Goal: Task Accomplishment & Management: Use online tool/utility

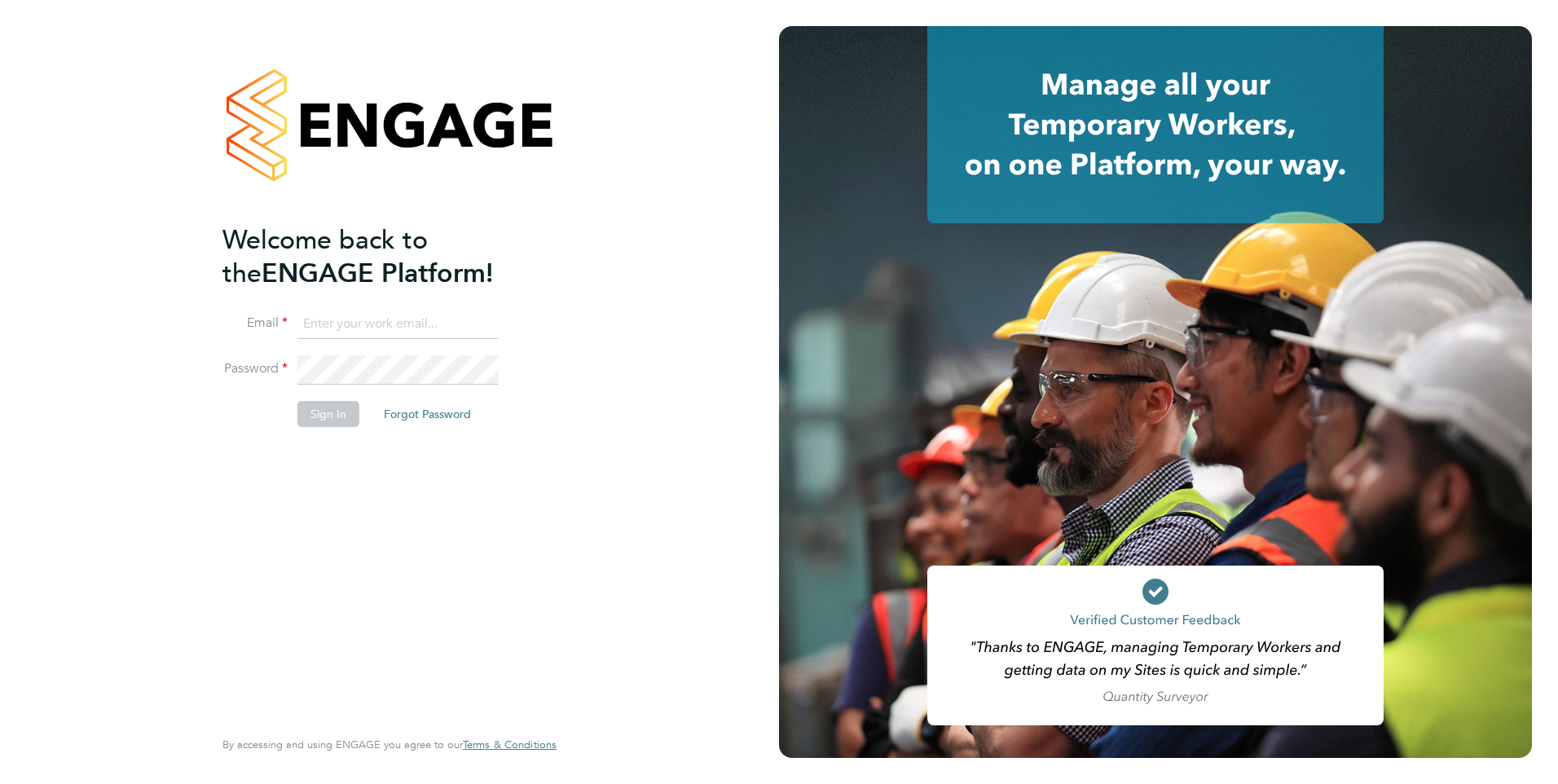
type input "george@mmpconsultancy.co.uk"
click at [322, 417] on button "Sign In" at bounding box center [328, 414] width 62 height 26
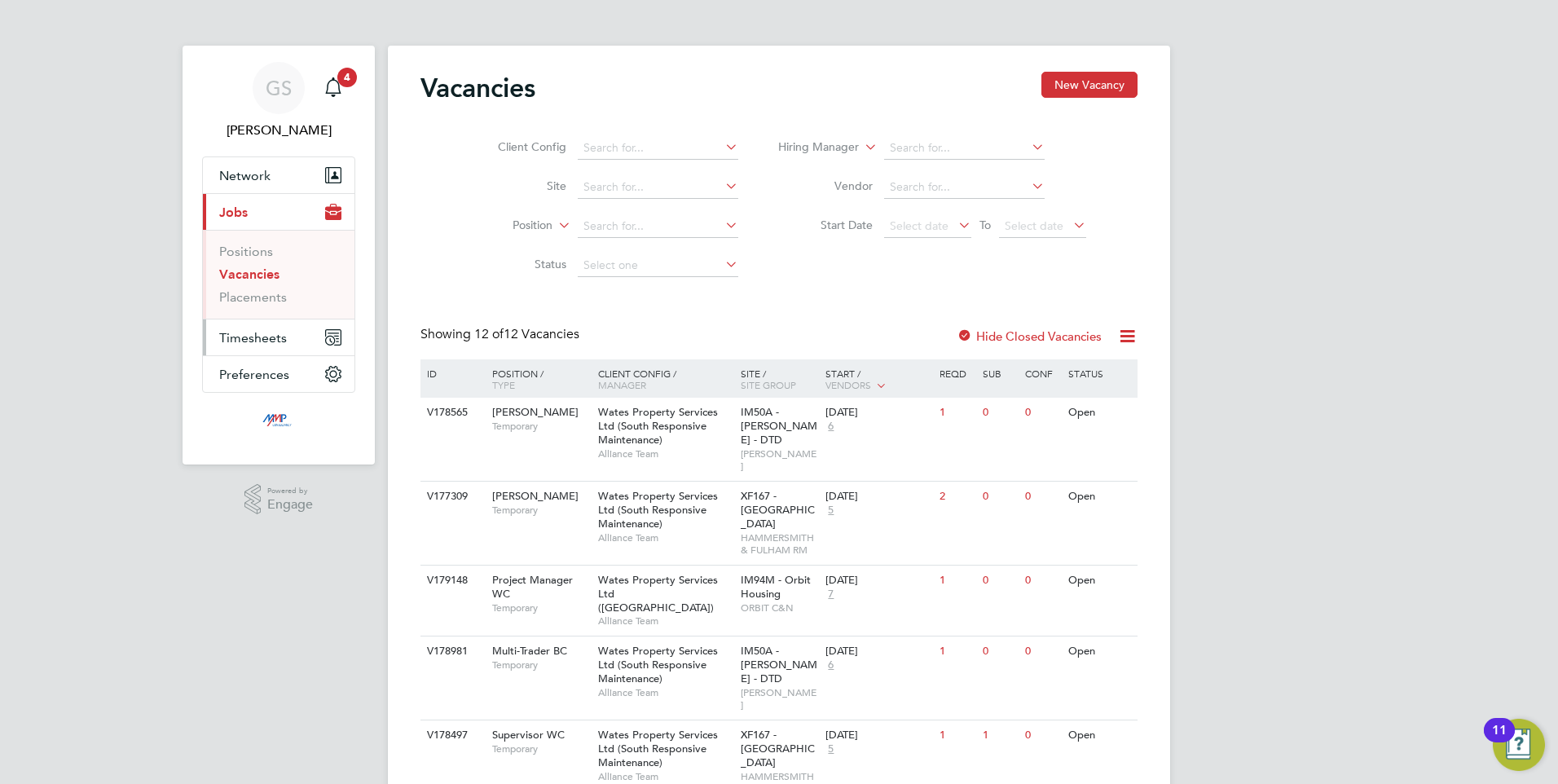
click at [255, 342] on span "Timesheets" at bounding box center [252, 337] width 67 height 15
click at [253, 288] on link "Timesheets" at bounding box center [252, 287] width 67 height 15
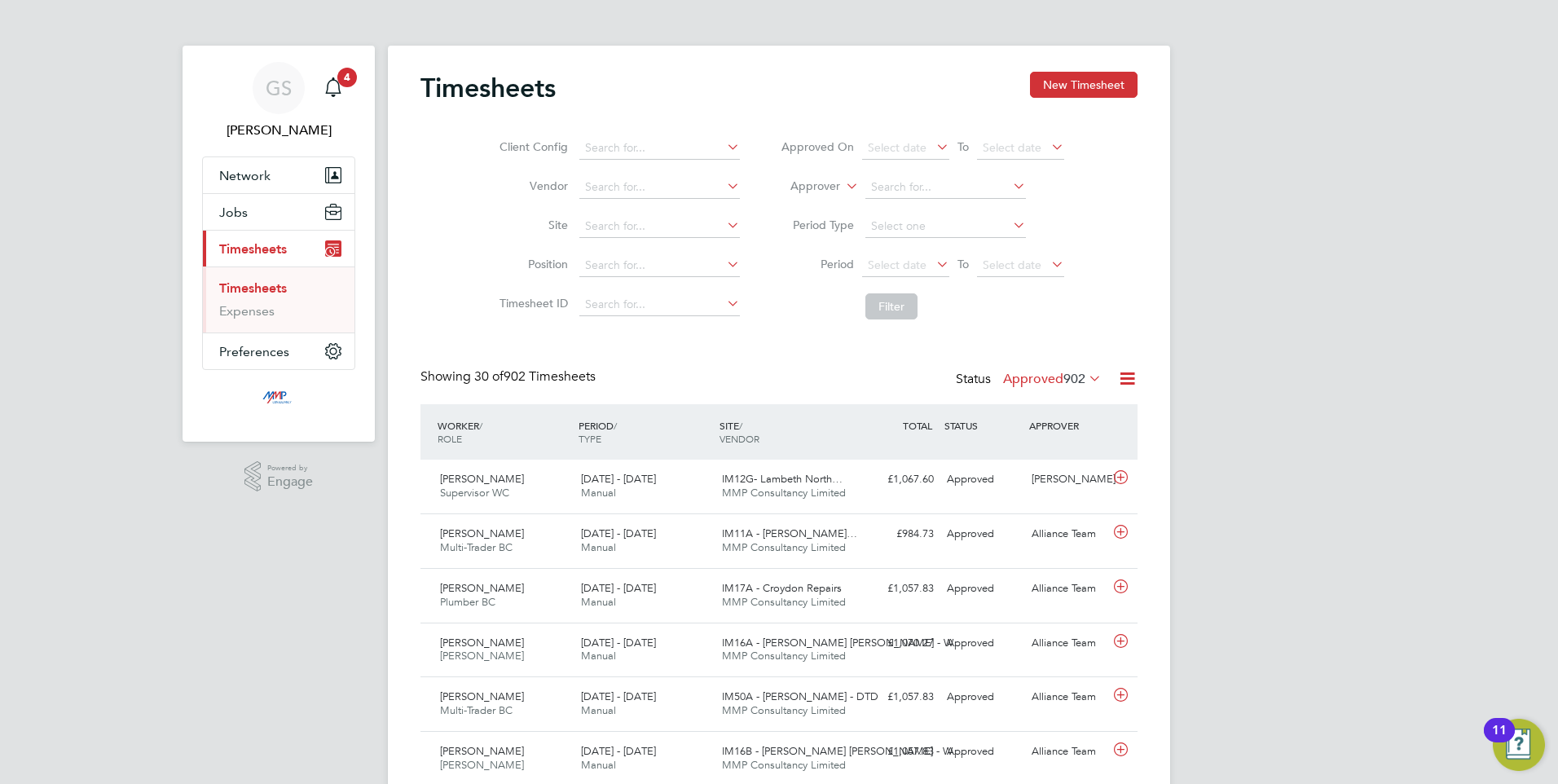
click at [1129, 379] on icon at bounding box center [1127, 378] width 21 height 21
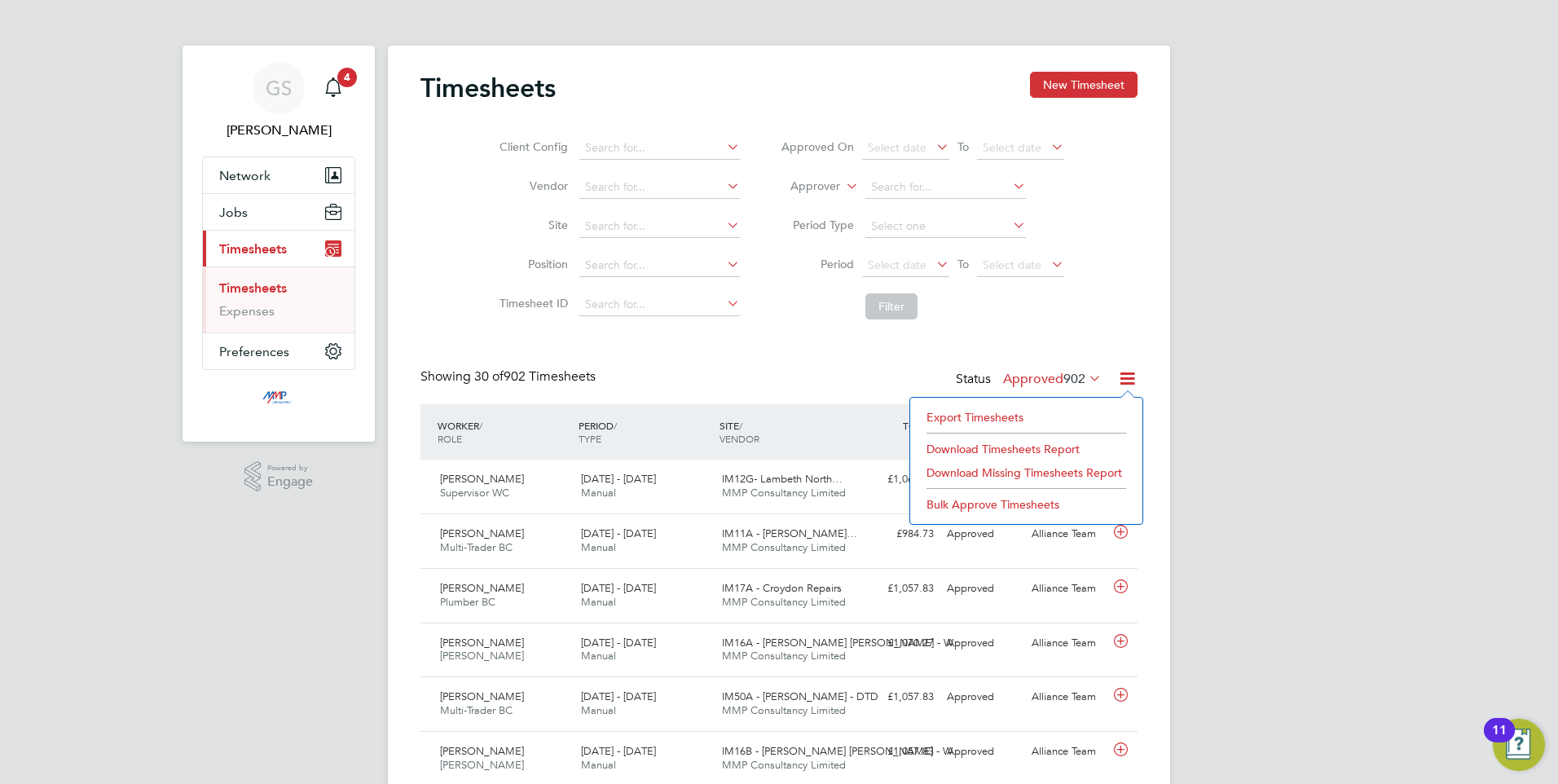
click at [1009, 415] on li "Export Timesheets" at bounding box center [1026, 416] width 216 height 22
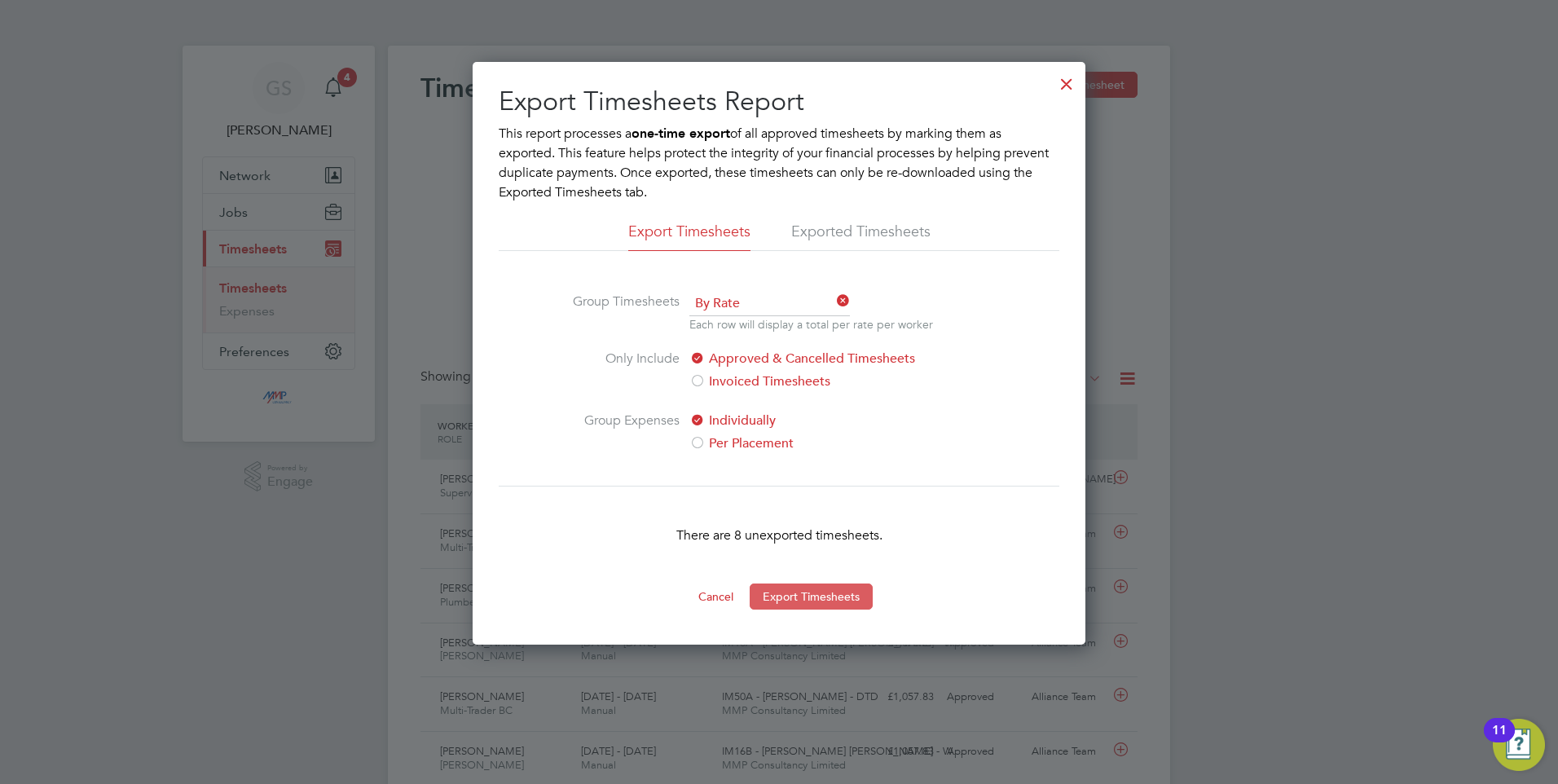
click at [814, 603] on button "Export Timesheets" at bounding box center [810, 596] width 123 height 26
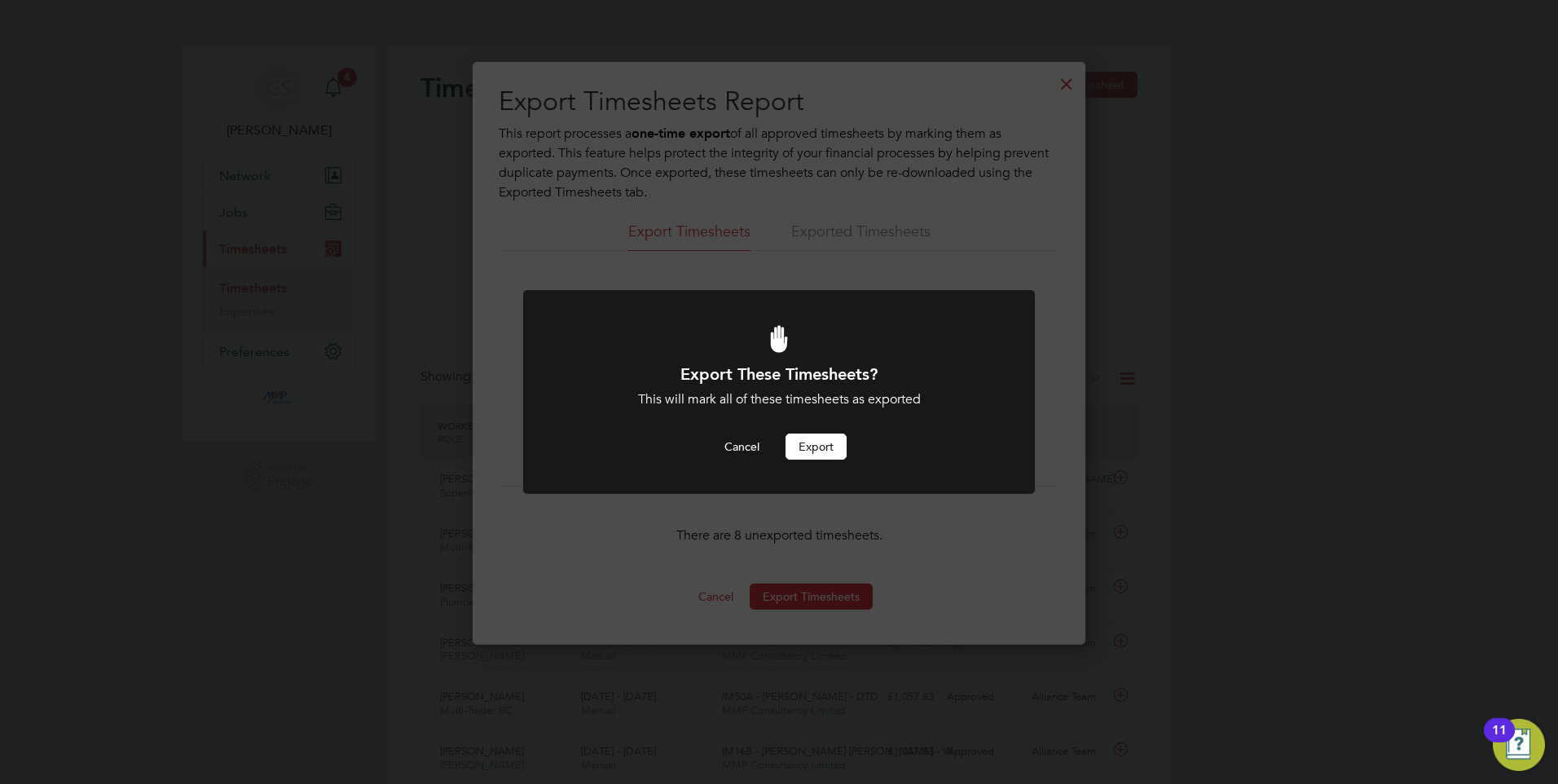
click at [822, 457] on button "Export" at bounding box center [816, 446] width 61 height 26
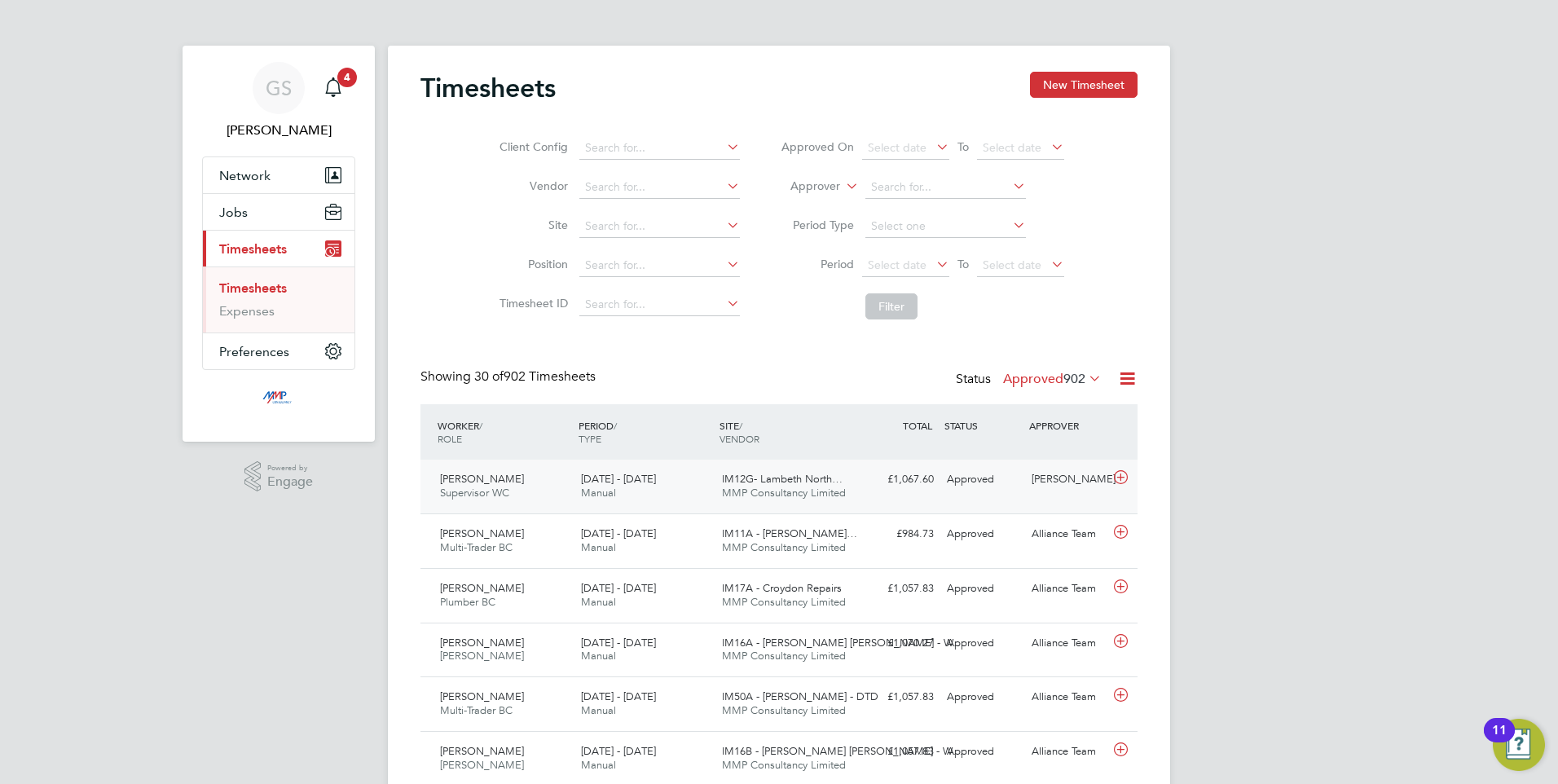
click at [1117, 477] on icon at bounding box center [1121, 477] width 21 height 13
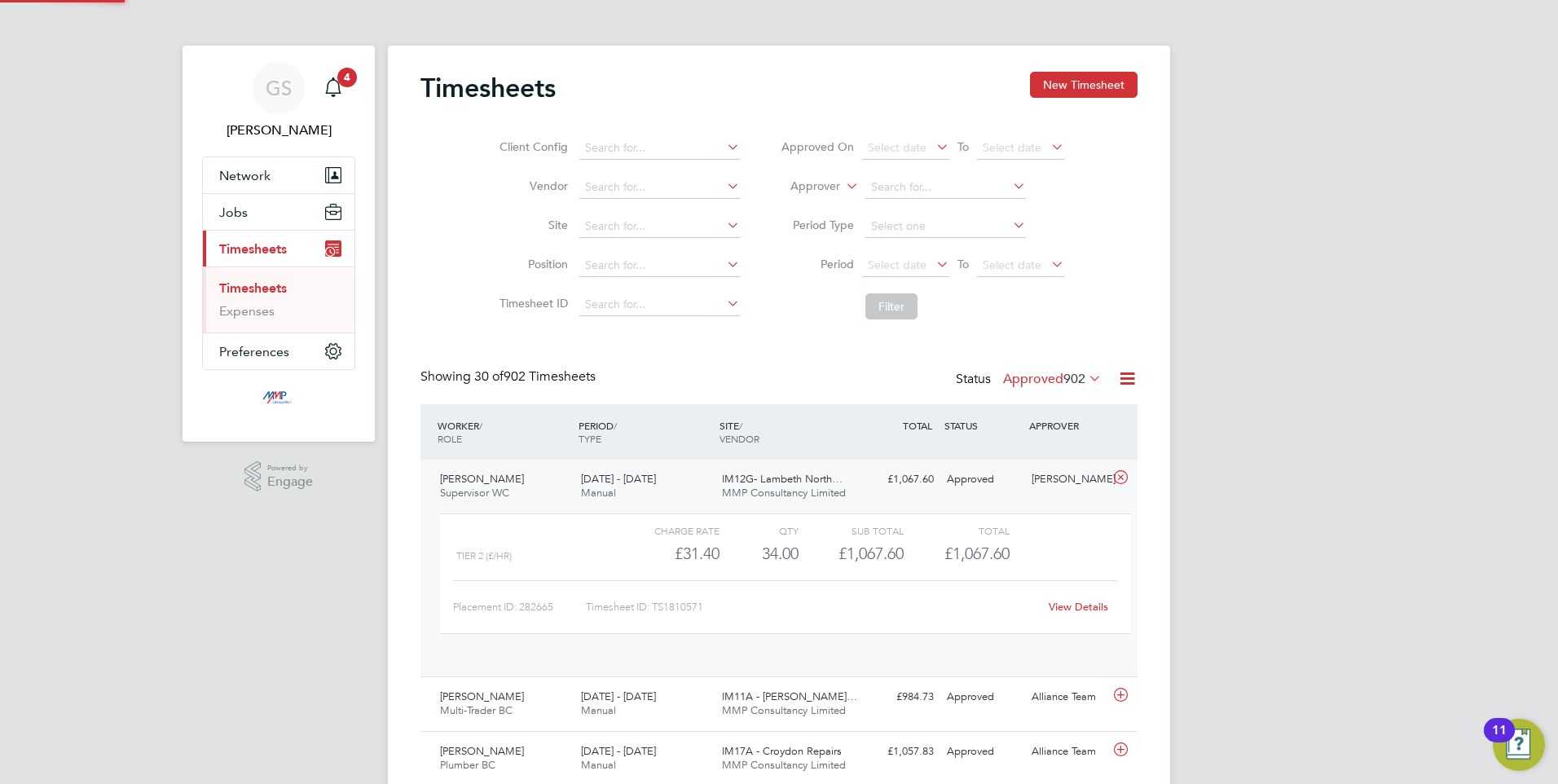
scroll to position [28, 159]
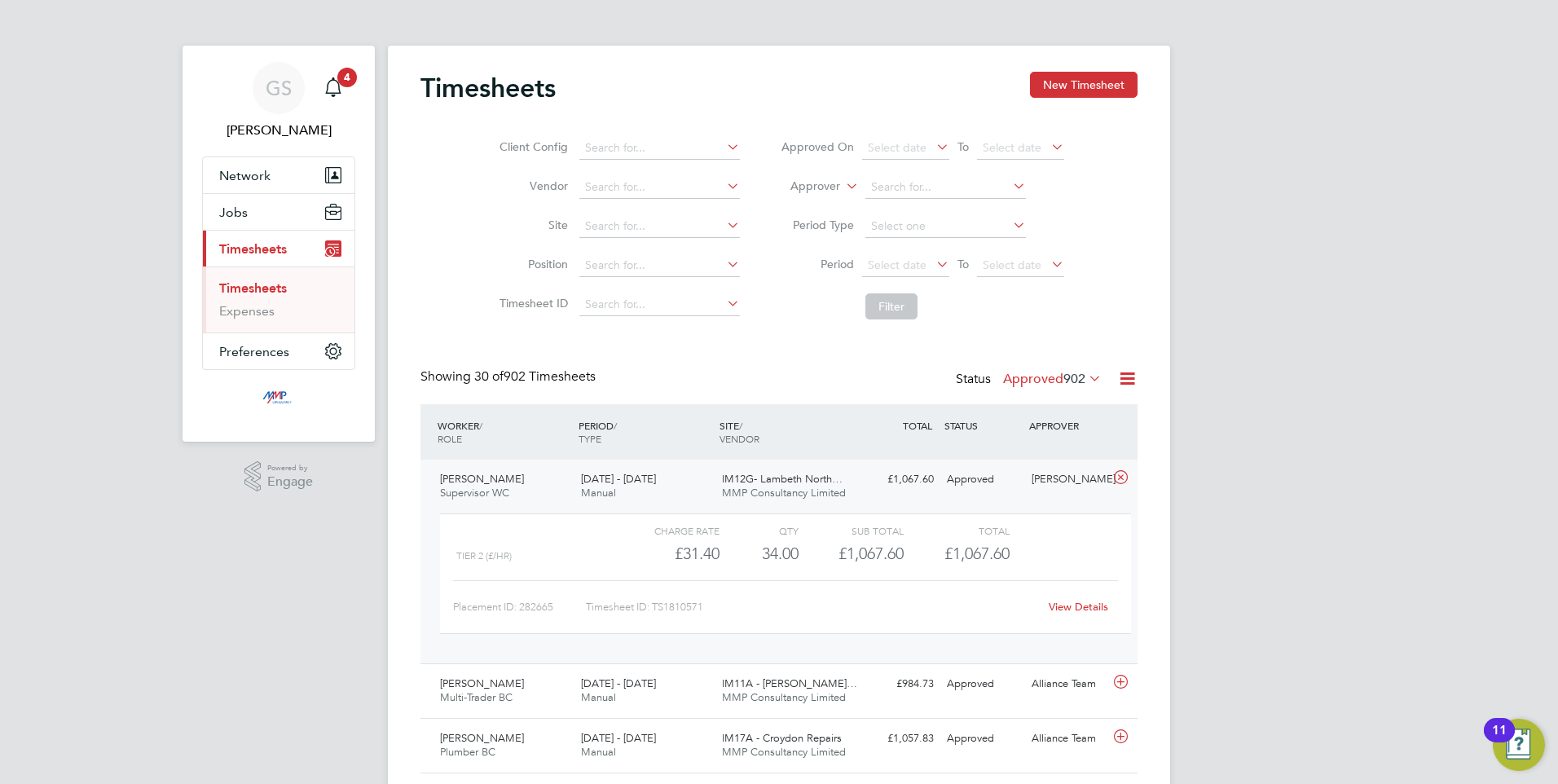
click at [1068, 609] on link "View Details" at bounding box center [1079, 605] width 59 height 13
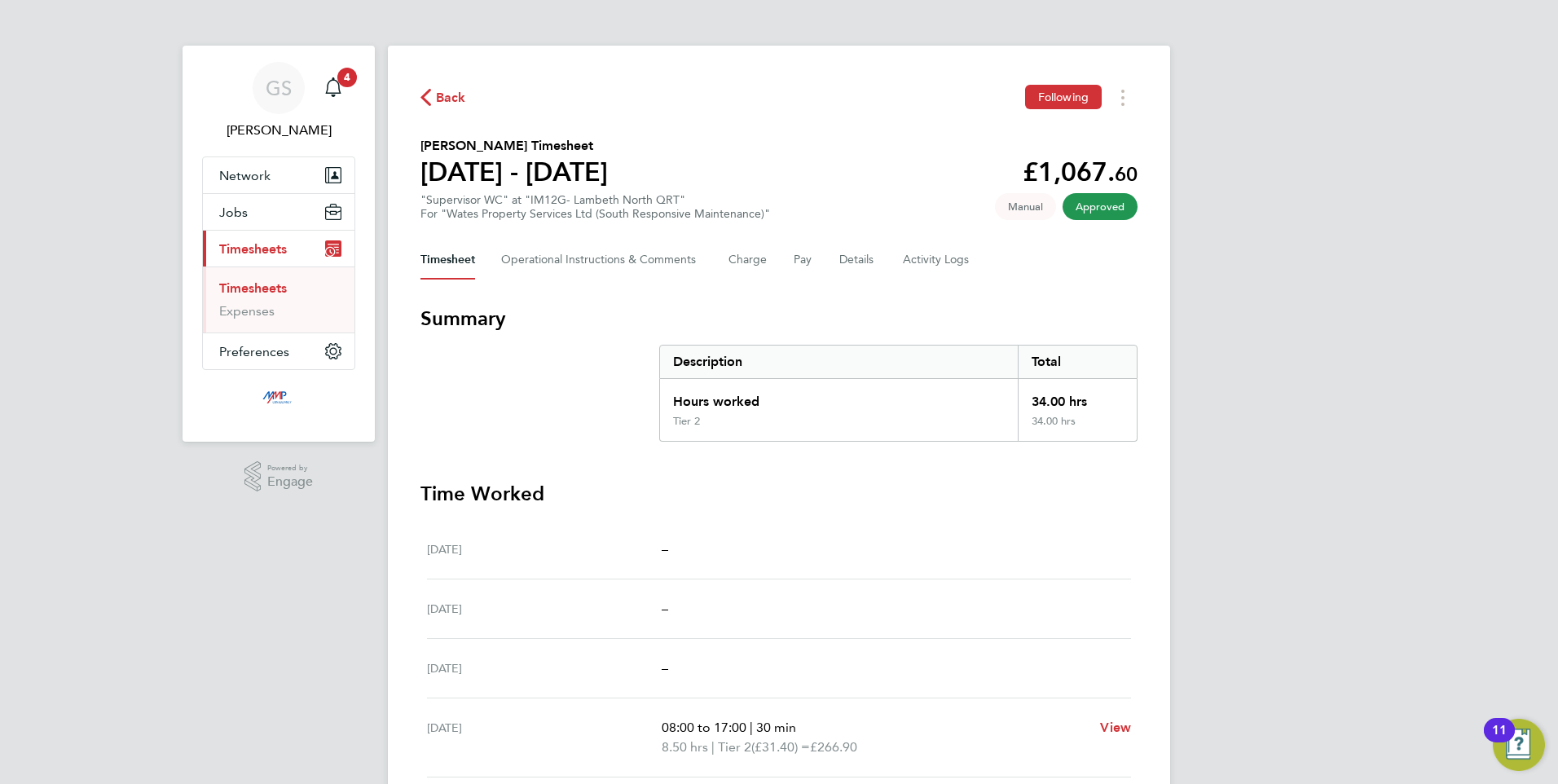
click at [249, 290] on link "Timesheets" at bounding box center [252, 287] width 67 height 15
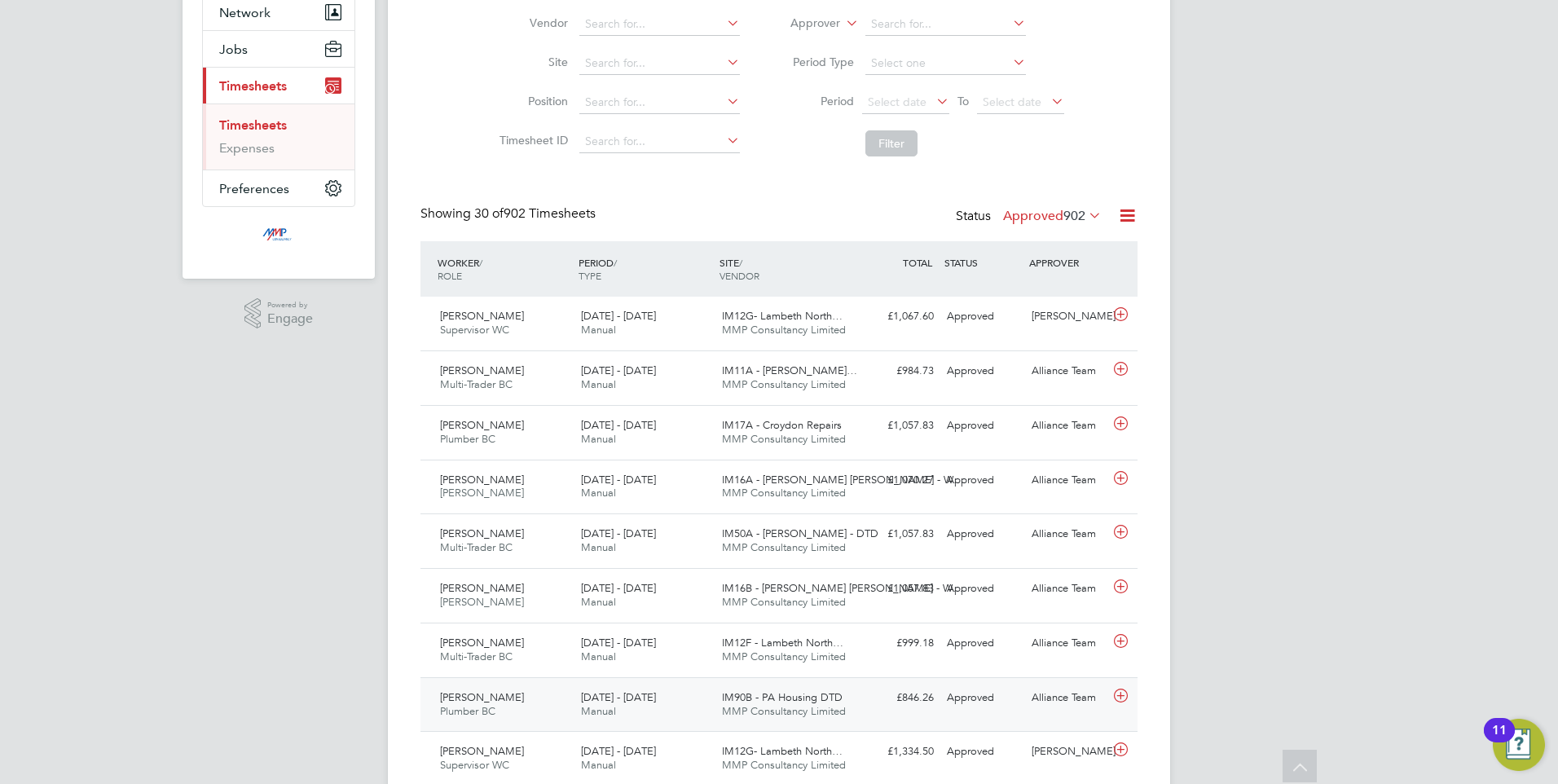
click at [1119, 694] on icon at bounding box center [1121, 695] width 21 height 13
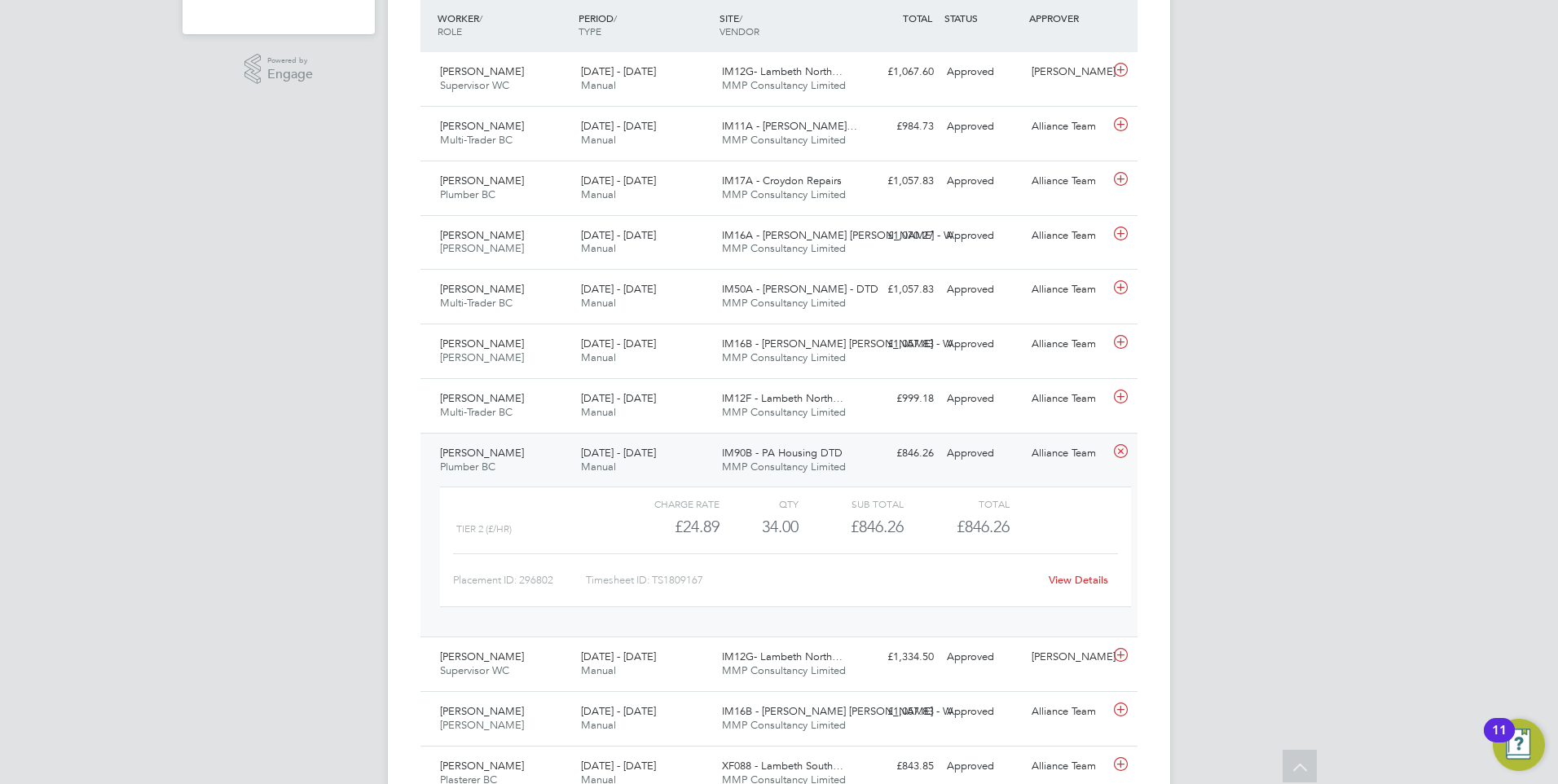
click at [1067, 578] on link "View Details" at bounding box center [1079, 579] width 59 height 13
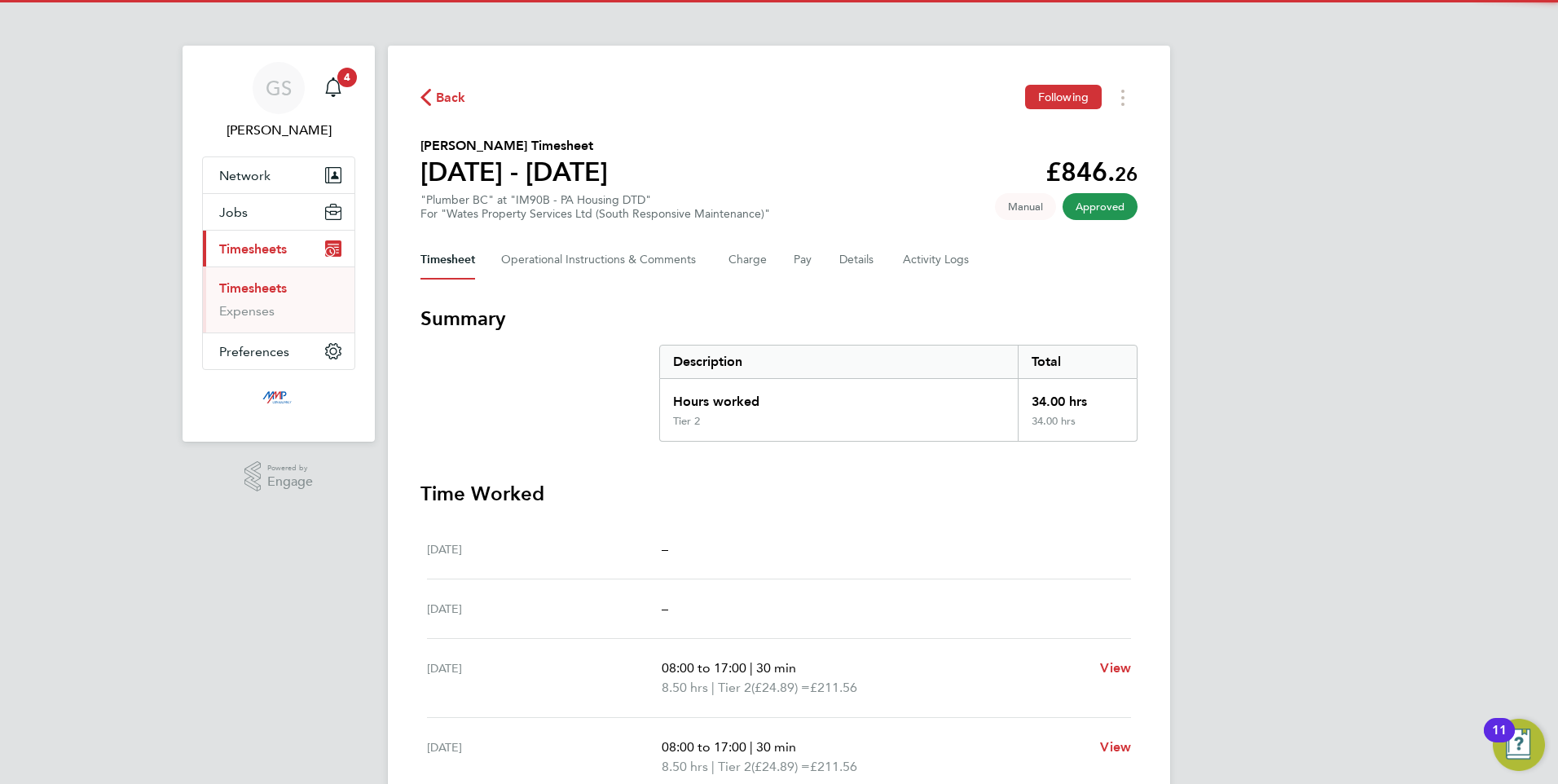
scroll to position [296, 0]
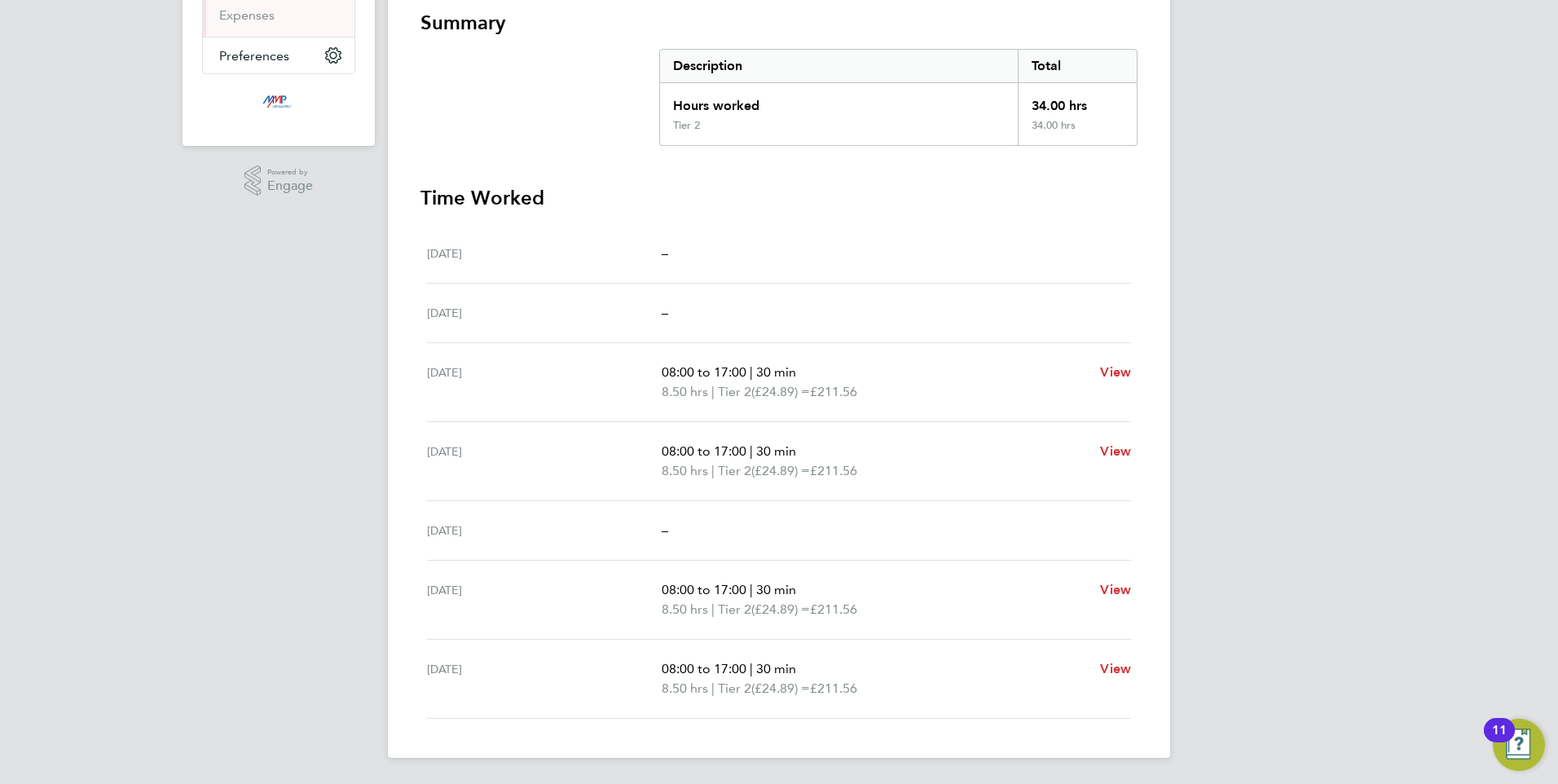
drag, startPoint x: 189, startPoint y: 549, endPoint x: 26, endPoint y: 568, distance: 164.1
click at [190, 549] on div "GS George Stacey Notifications 4 Applications: Network Businesses Sites Workers…" at bounding box center [779, 243] width 1558 height 1079
